Goal: Task Accomplishment & Management: Complete application form

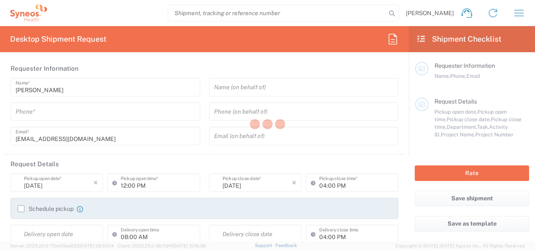
type input "[GEOGRAPHIC_DATA]"
type input "3510"
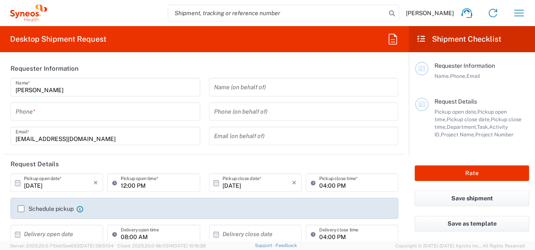
type input "Syneos Health UK Limited"
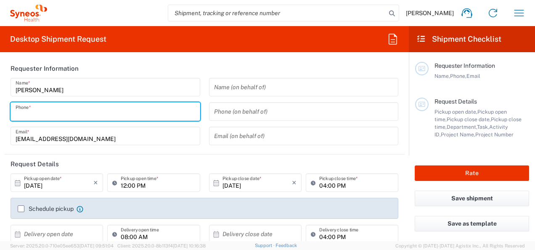
click at [90, 115] on input "tel" at bounding box center [106, 111] width 180 height 15
type input "07442796600"
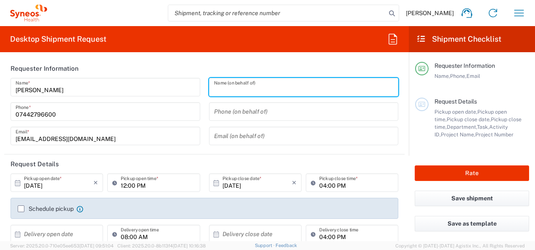
click at [231, 89] on input "text" at bounding box center [304, 87] width 180 height 15
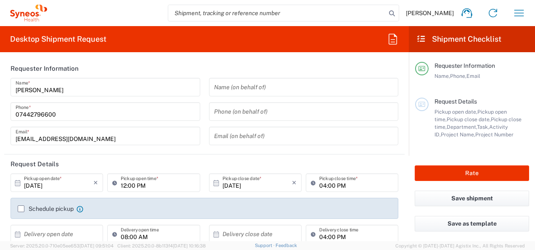
click at [137, 103] on div "07442796600 Phone *" at bounding box center [106, 111] width 190 height 19
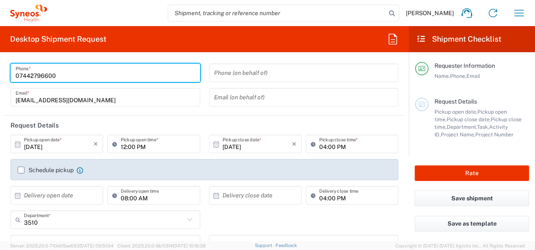
scroll to position [39, 0]
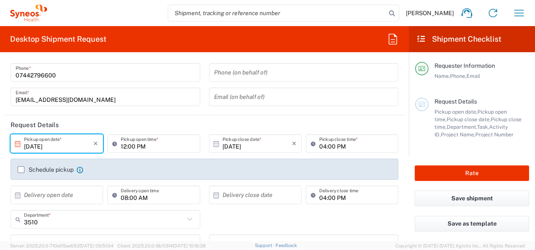
click at [65, 146] on input "10/01/2025" at bounding box center [58, 143] width 69 height 15
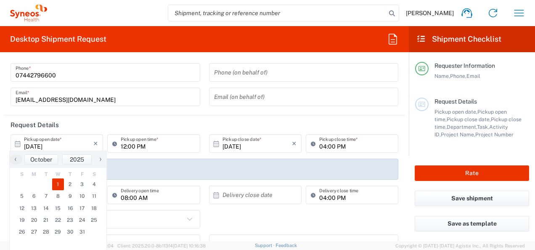
click at [212, 173] on div "Schedule pickup When scheduling a pickup please be sure to meet the following c…" at bounding box center [204, 172] width 382 height 13
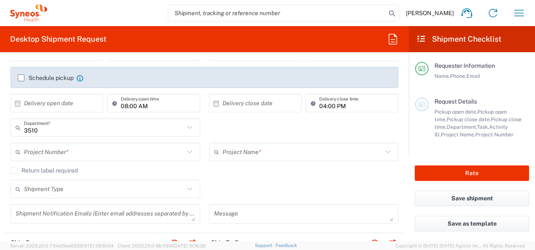
scroll to position [132, 0]
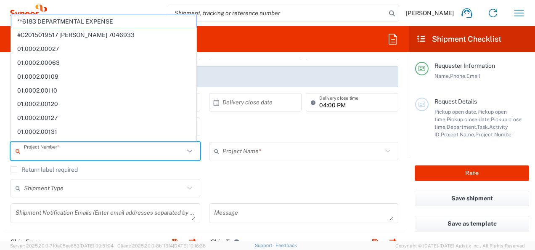
click at [154, 155] on input "text" at bounding box center [104, 151] width 160 height 15
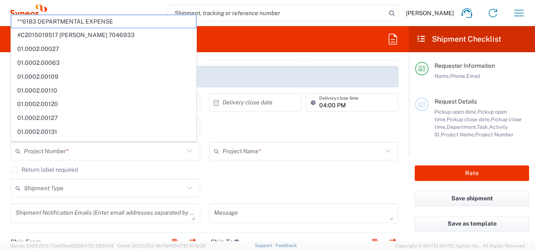
click at [230, 195] on div "Shipment Type Batch Regular" at bounding box center [204, 191] width 397 height 24
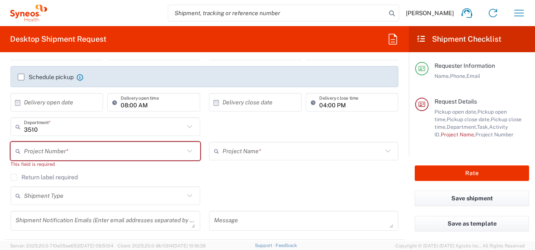
click at [230, 195] on div "Shipment Type Batch Regular" at bounding box center [204, 198] width 397 height 24
click at [382, 154] on icon at bounding box center [387, 150] width 11 height 11
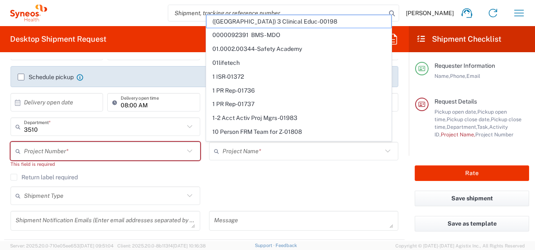
click at [383, 149] on icon at bounding box center [387, 150] width 11 height 11
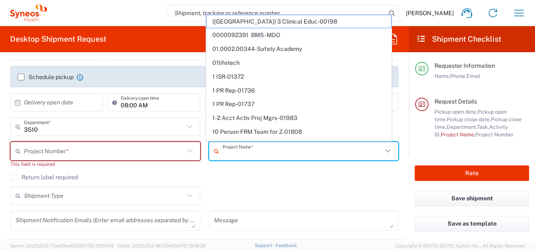
click at [293, 189] on div "Shipment Type Batch Regular" at bounding box center [204, 198] width 397 height 24
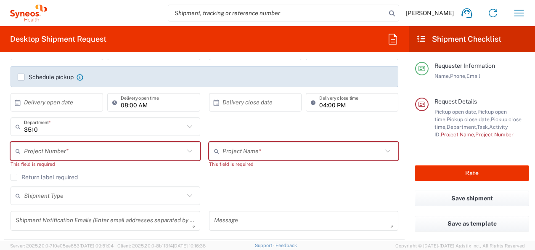
click at [265, 195] on div "Shipment Type Batch Regular" at bounding box center [204, 198] width 397 height 24
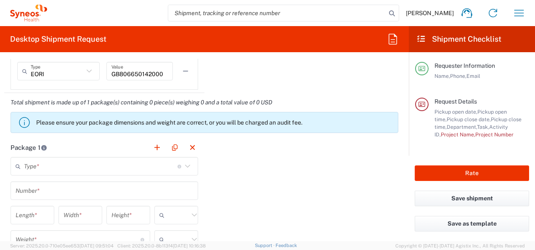
scroll to position [718, 0]
click at [185, 163] on icon at bounding box center [187, 165] width 11 height 11
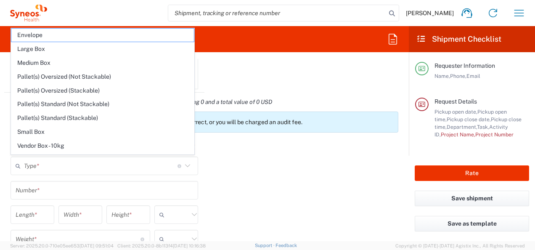
click at [185, 163] on icon at bounding box center [187, 165] width 11 height 11
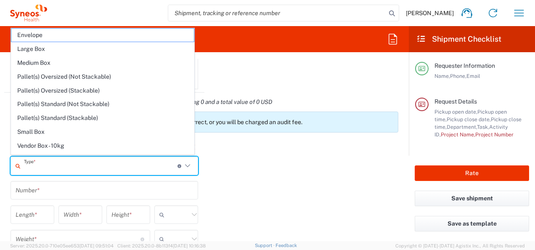
click at [263, 161] on div "Package 1 Type * Material used to package goods Envelope Large Box Medium Box P…" at bounding box center [204, 229] width 400 height 185
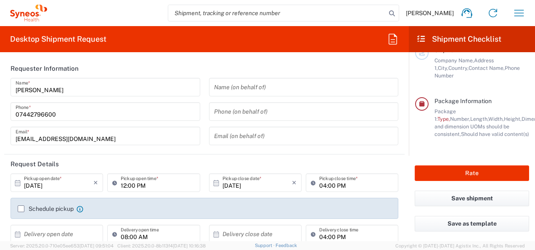
scroll to position [167, 0]
